Goal: Navigation & Orientation: Find specific page/section

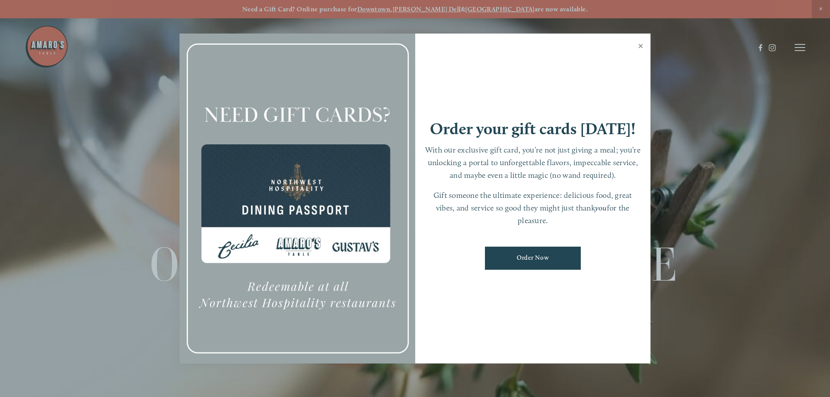
click at [640, 44] on link "Close" at bounding box center [640, 47] width 17 height 24
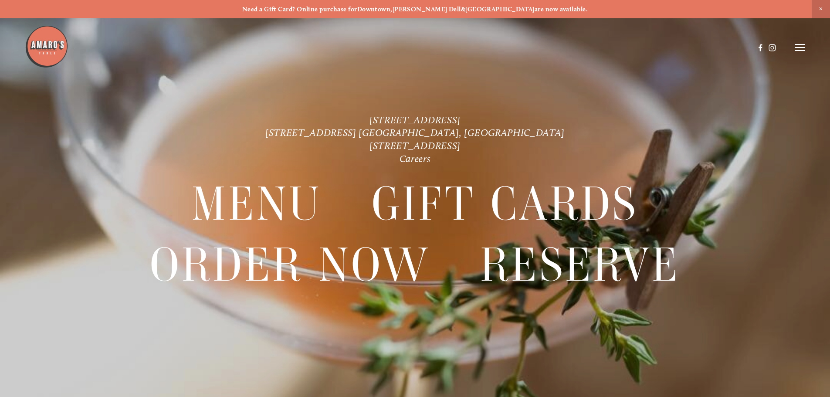
click at [802, 51] on line at bounding box center [800, 51] width 10 height 0
click at [609, 46] on span "Menu" at bounding box center [617, 47] width 18 height 8
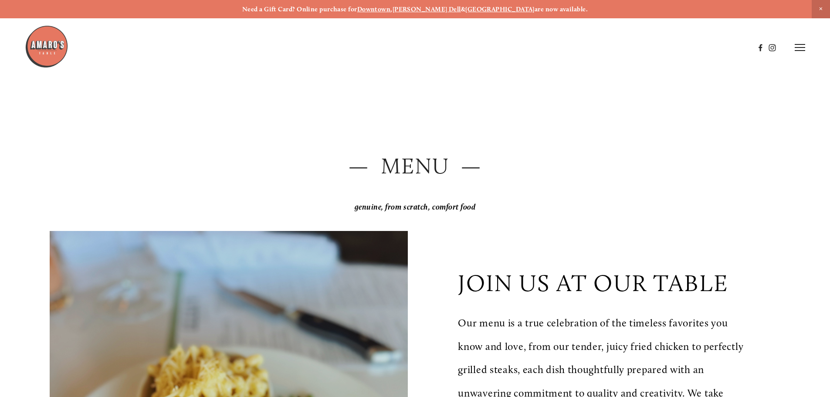
click at [822, 8] on span "Close Announcement" at bounding box center [821, 9] width 18 height 18
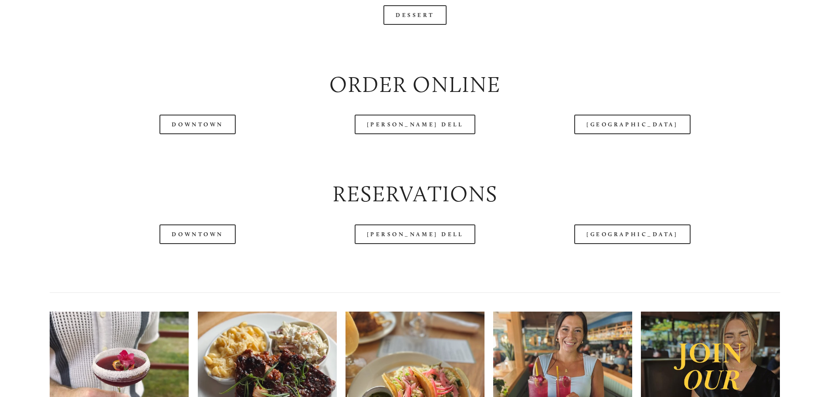
scroll to position [1089, 0]
click at [616, 134] on link "[GEOGRAPHIC_DATA]" at bounding box center [632, 124] width 116 height 20
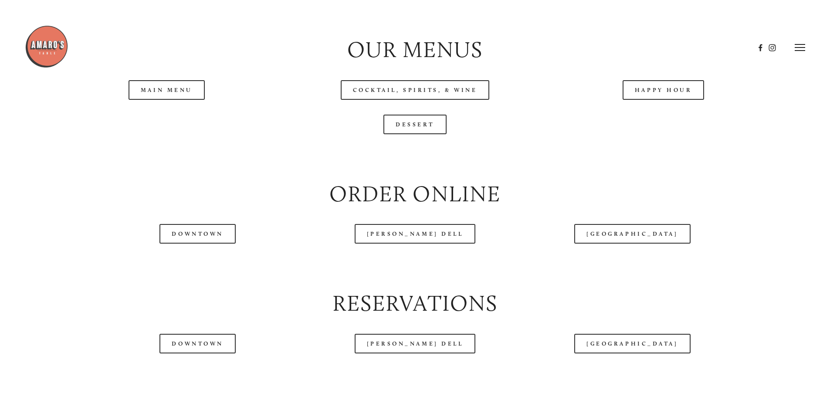
scroll to position [959, 0]
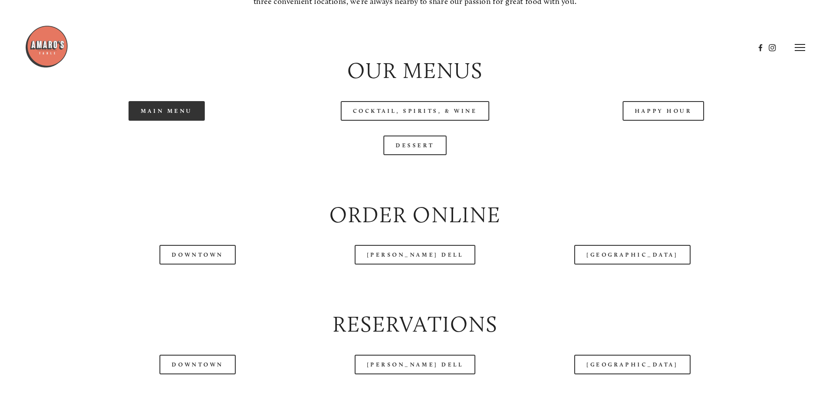
click at [174, 121] on link "Main Menu" at bounding box center [167, 111] width 76 height 20
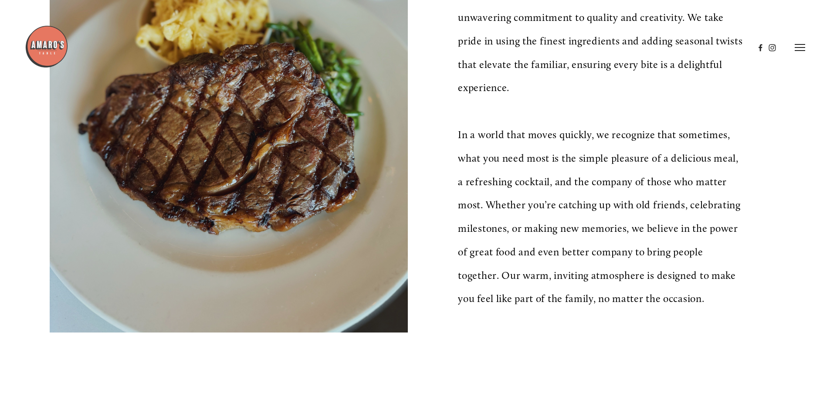
scroll to position [349, 0]
